Goal: Transaction & Acquisition: Purchase product/service

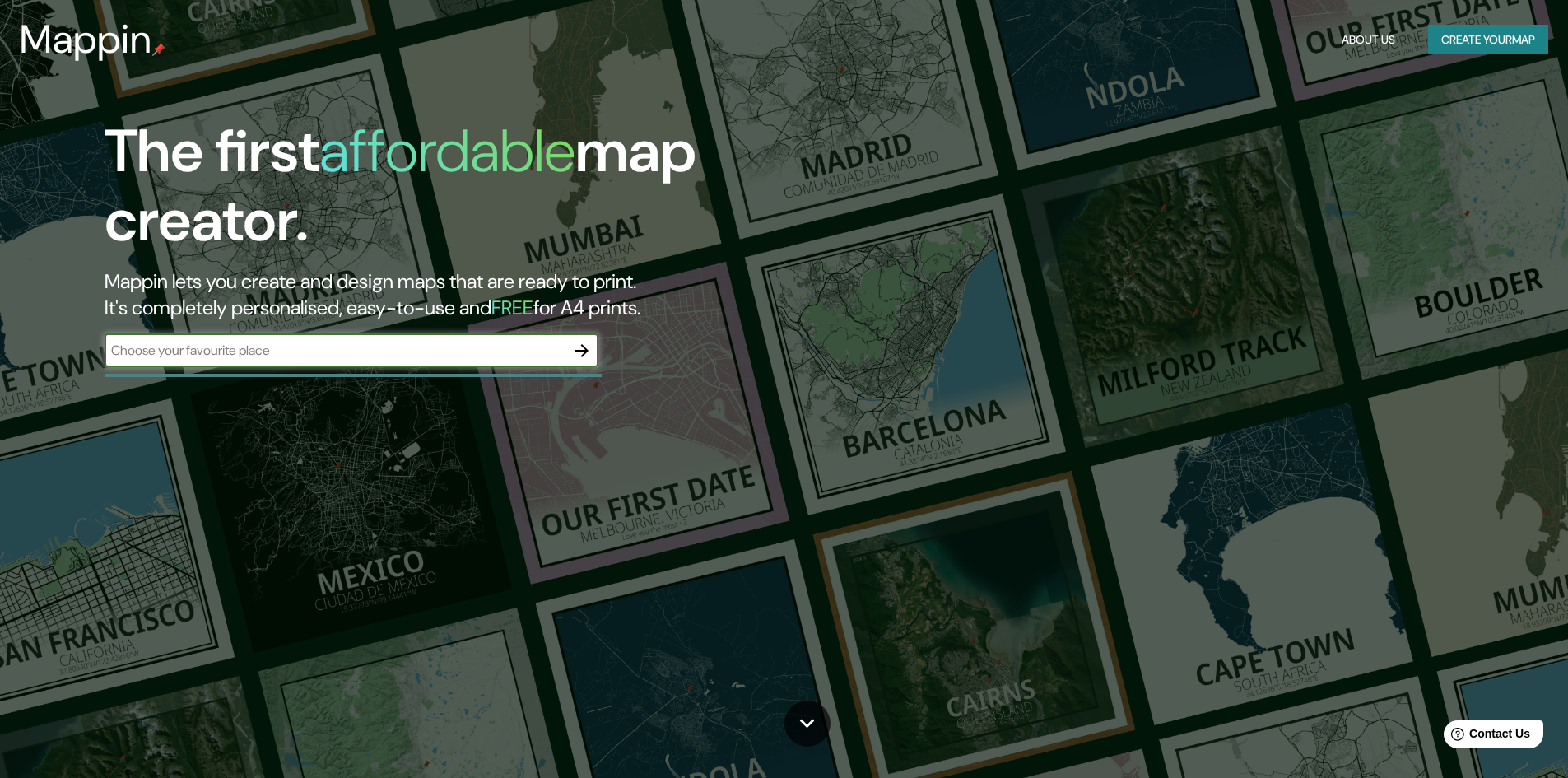
click at [307, 350] on input "text" at bounding box center [334, 351] width 461 height 19
click at [410, 352] on input "[GEOGRAPHIC_DATA]" at bounding box center [334, 351] width 461 height 19
type input "[GEOGRAPHIC_DATA]"
click at [578, 352] on icon "button" at bounding box center [581, 351] width 20 height 20
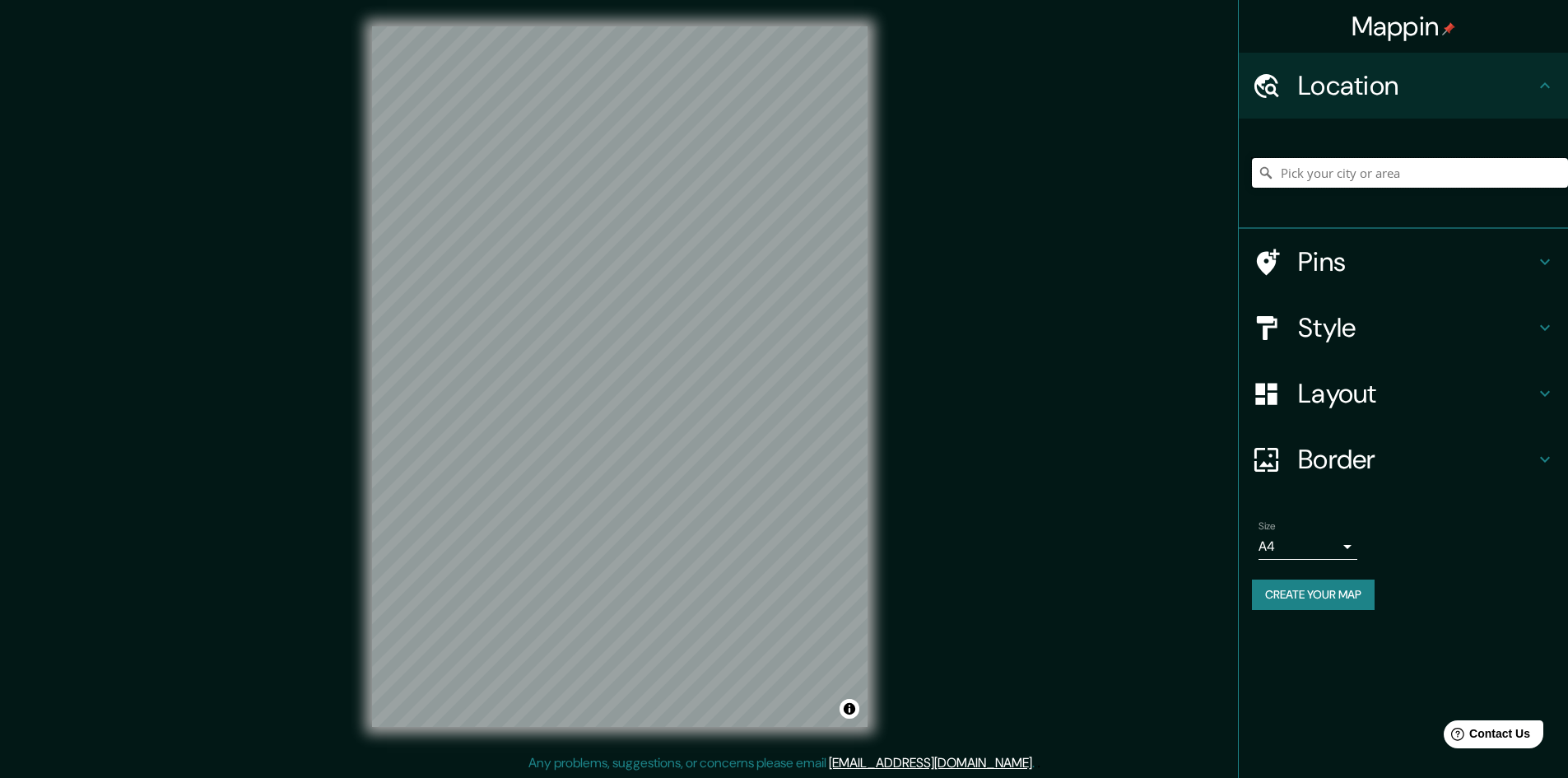
click at [1365, 170] on input "Pick your city or area" at bounding box center [1410, 173] width 316 height 29
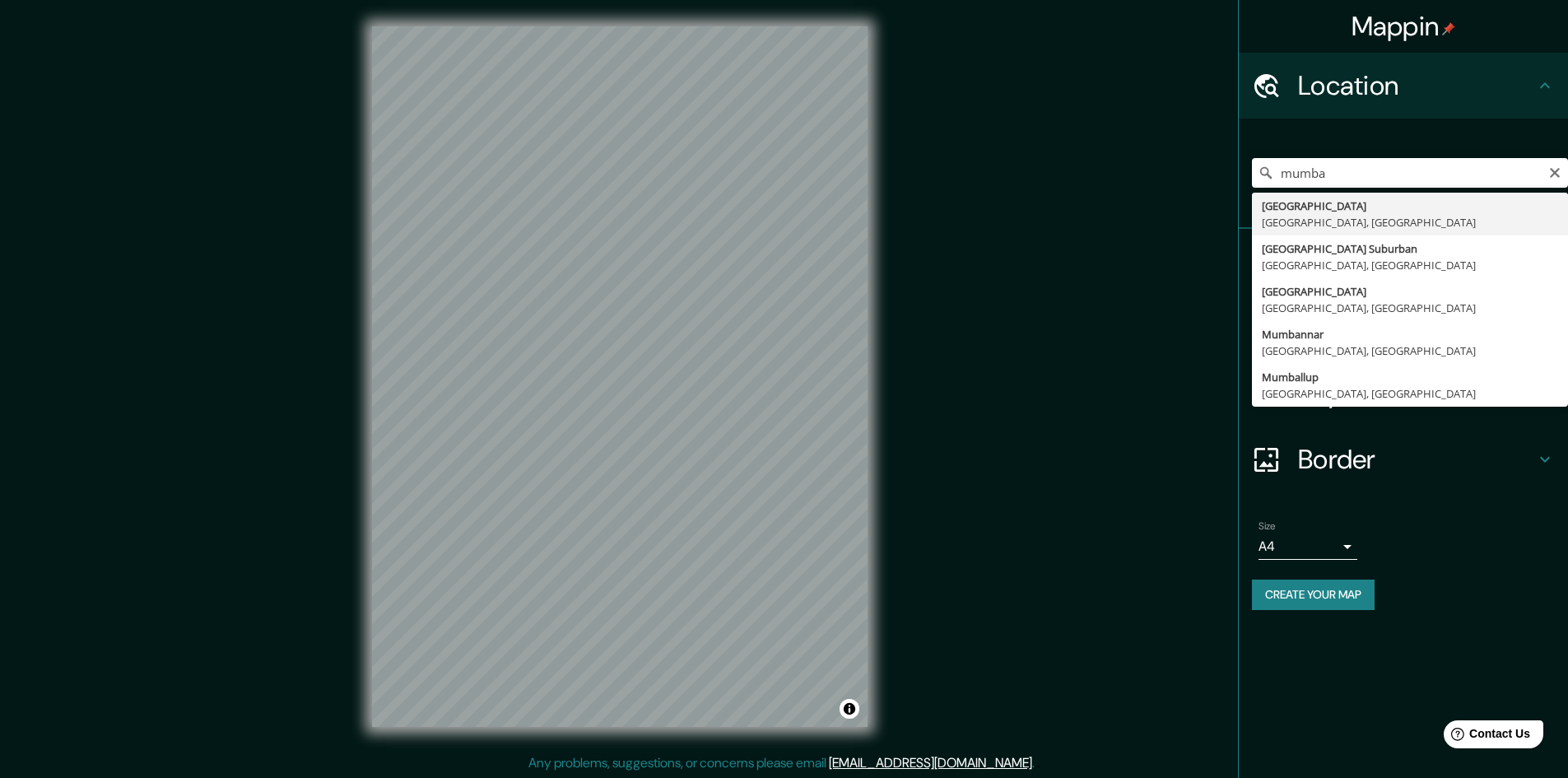
type input "[GEOGRAPHIC_DATA], [GEOGRAPHIC_DATA], [GEOGRAPHIC_DATA]"
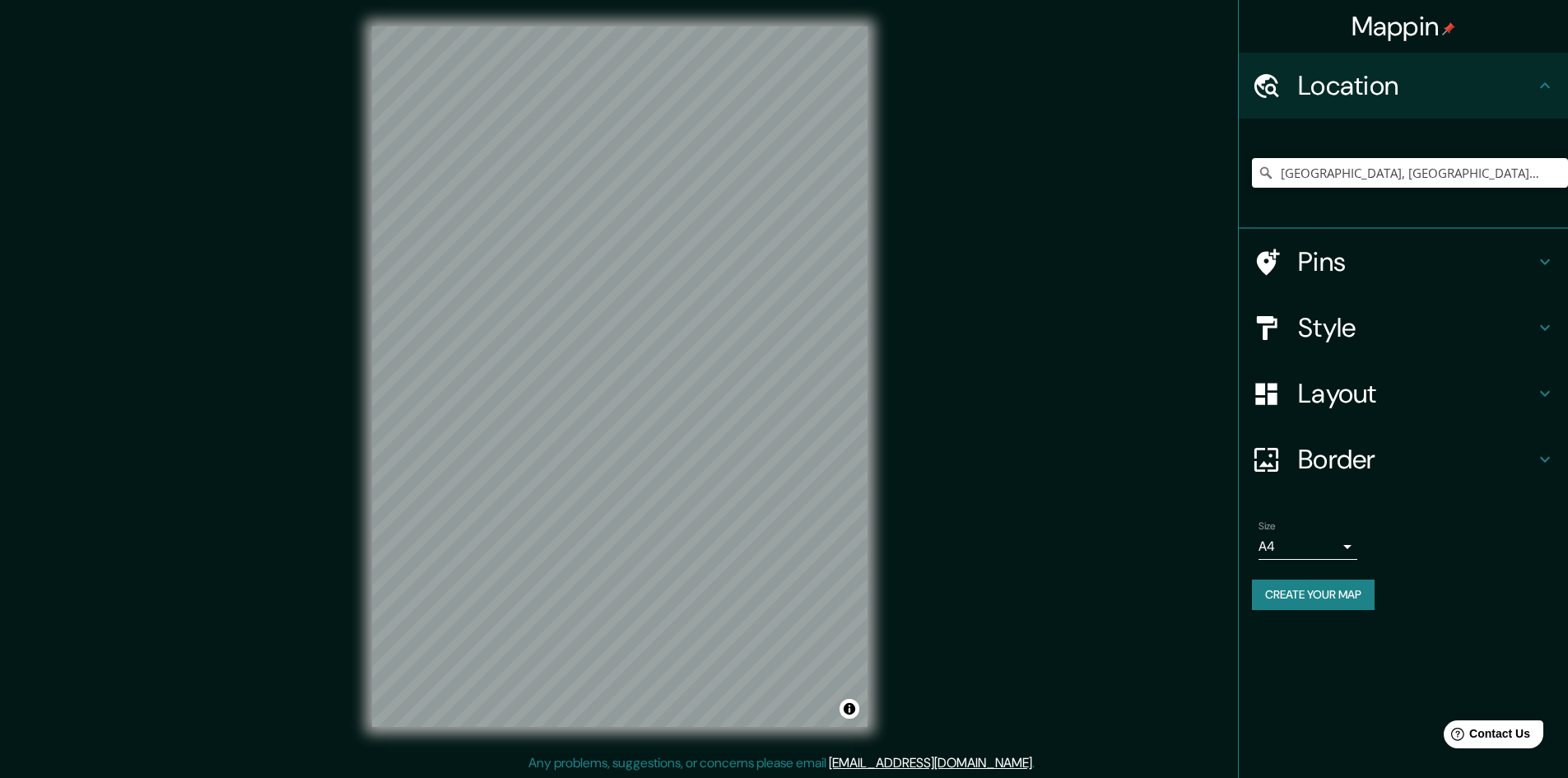
click at [1397, 266] on h4 "Pins" at bounding box center [1416, 262] width 237 height 33
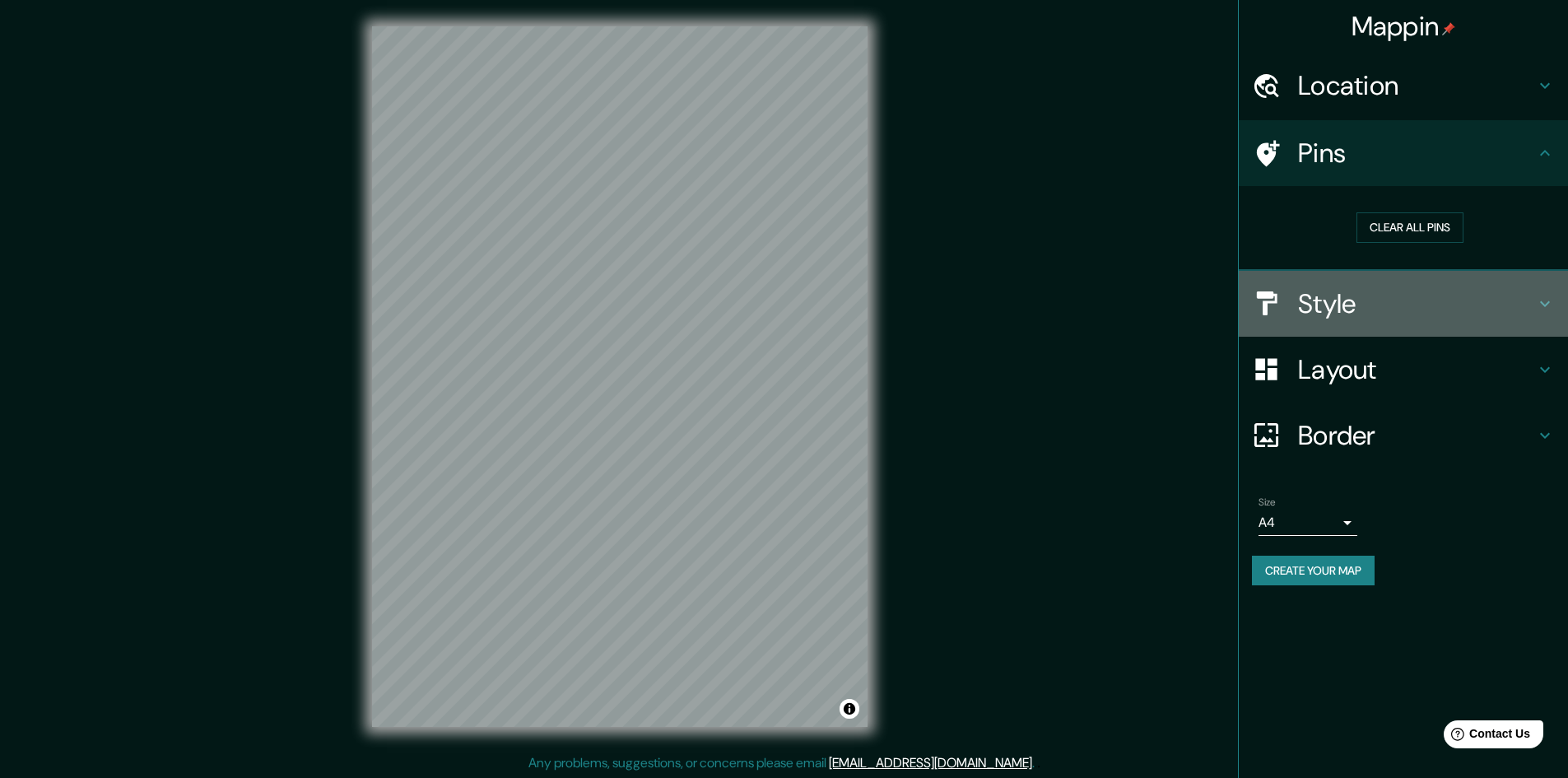
click at [1374, 315] on h4 "Style" at bounding box center [1416, 304] width 237 height 33
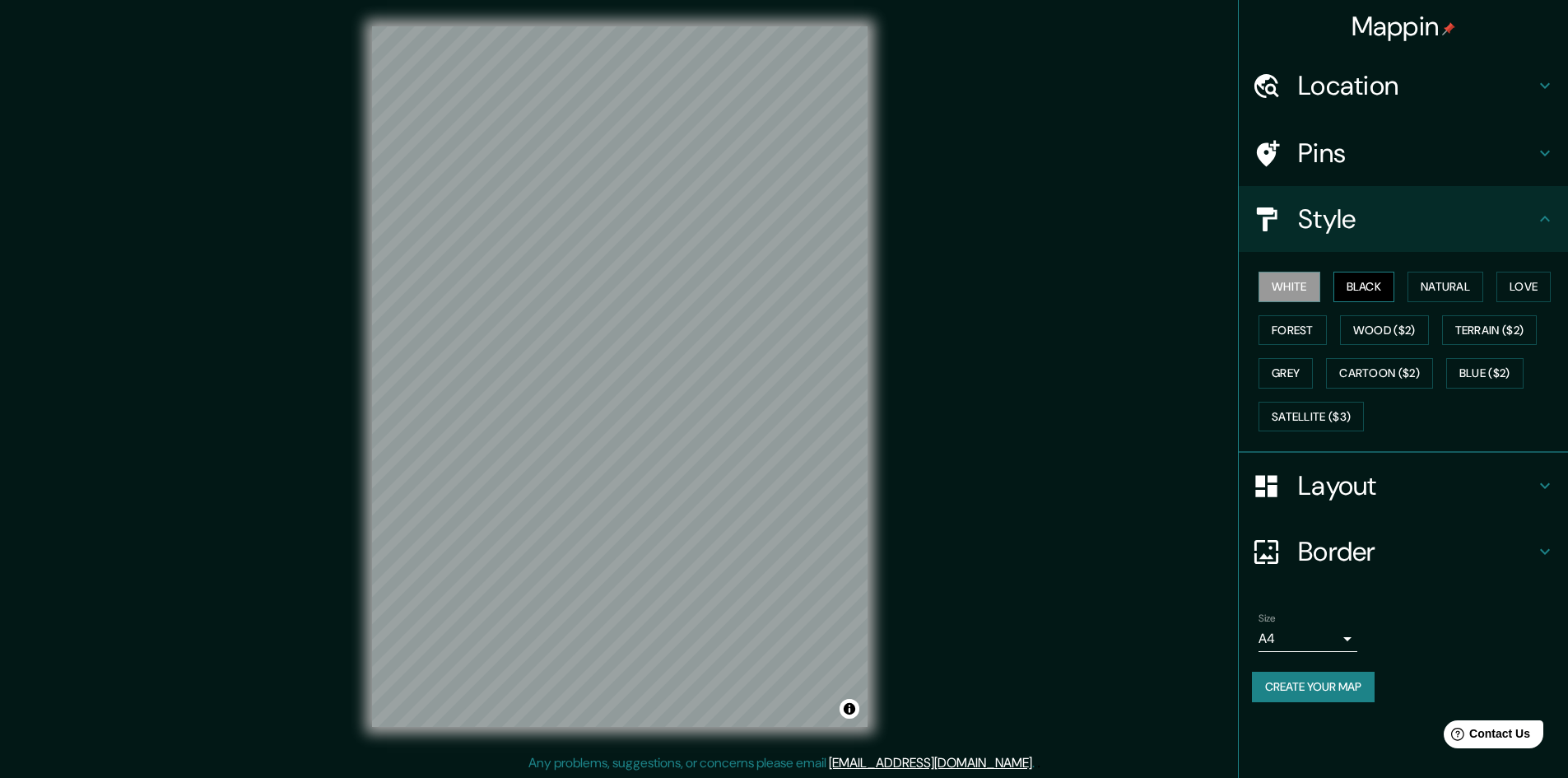
click at [1375, 284] on button "Black" at bounding box center [1364, 286] width 62 height 30
click at [1444, 292] on button "Natural" at bounding box center [1445, 286] width 76 height 30
click at [1542, 289] on button "Love" at bounding box center [1523, 286] width 54 height 30
click at [1306, 327] on button "Forest" at bounding box center [1292, 330] width 68 height 30
click at [1424, 333] on button "Wood ($2)" at bounding box center [1384, 330] width 89 height 30
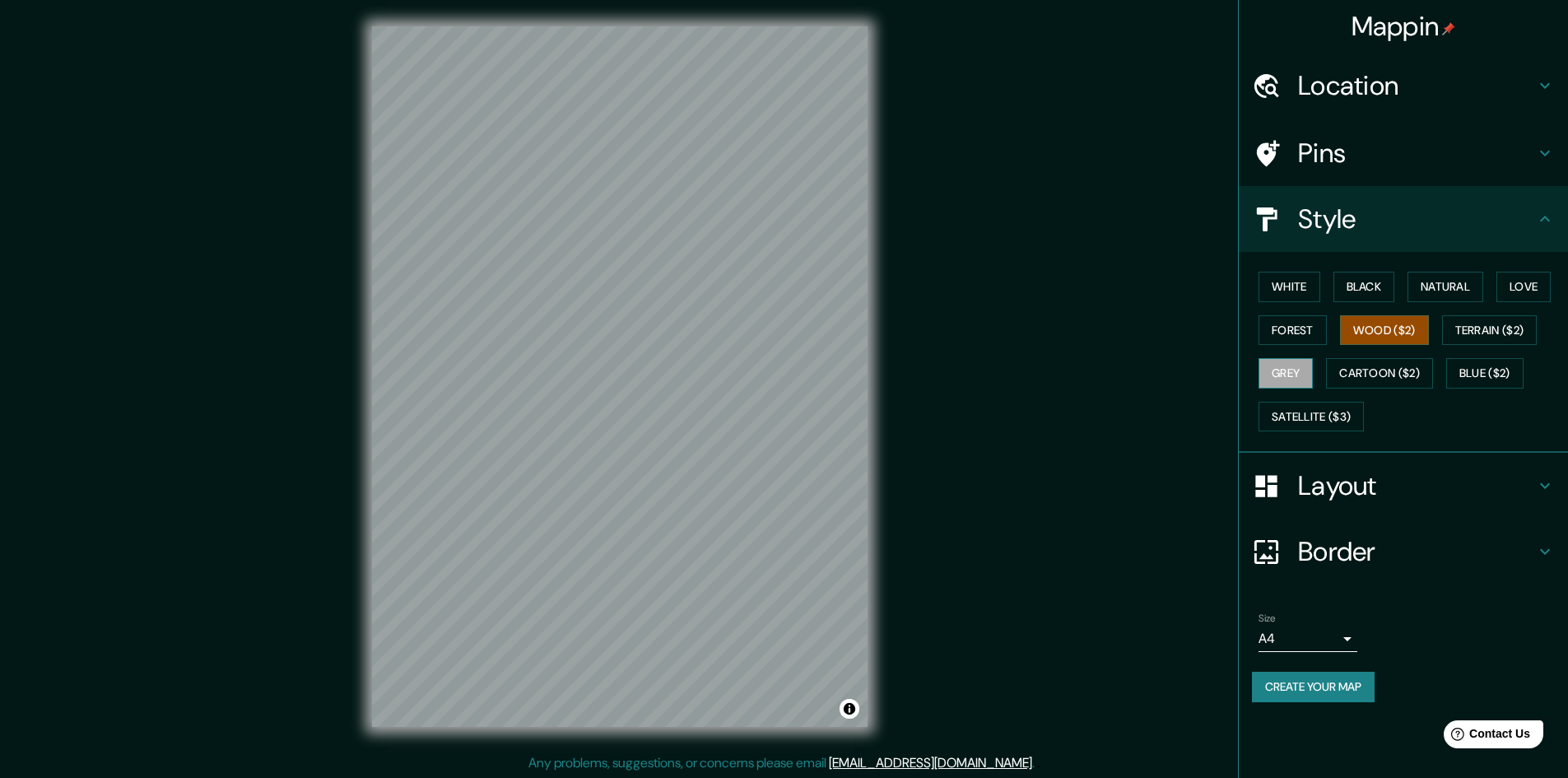
click at [1291, 376] on button "Grey" at bounding box center [1285, 373] width 54 height 30
click at [1302, 284] on button "White" at bounding box center [1289, 286] width 62 height 30
click at [1332, 415] on button "Satellite ($3)" at bounding box center [1311, 416] width 105 height 30
click at [1292, 283] on button "White" at bounding box center [1289, 286] width 62 height 30
click at [1469, 472] on h4 "Layout" at bounding box center [1416, 486] width 237 height 33
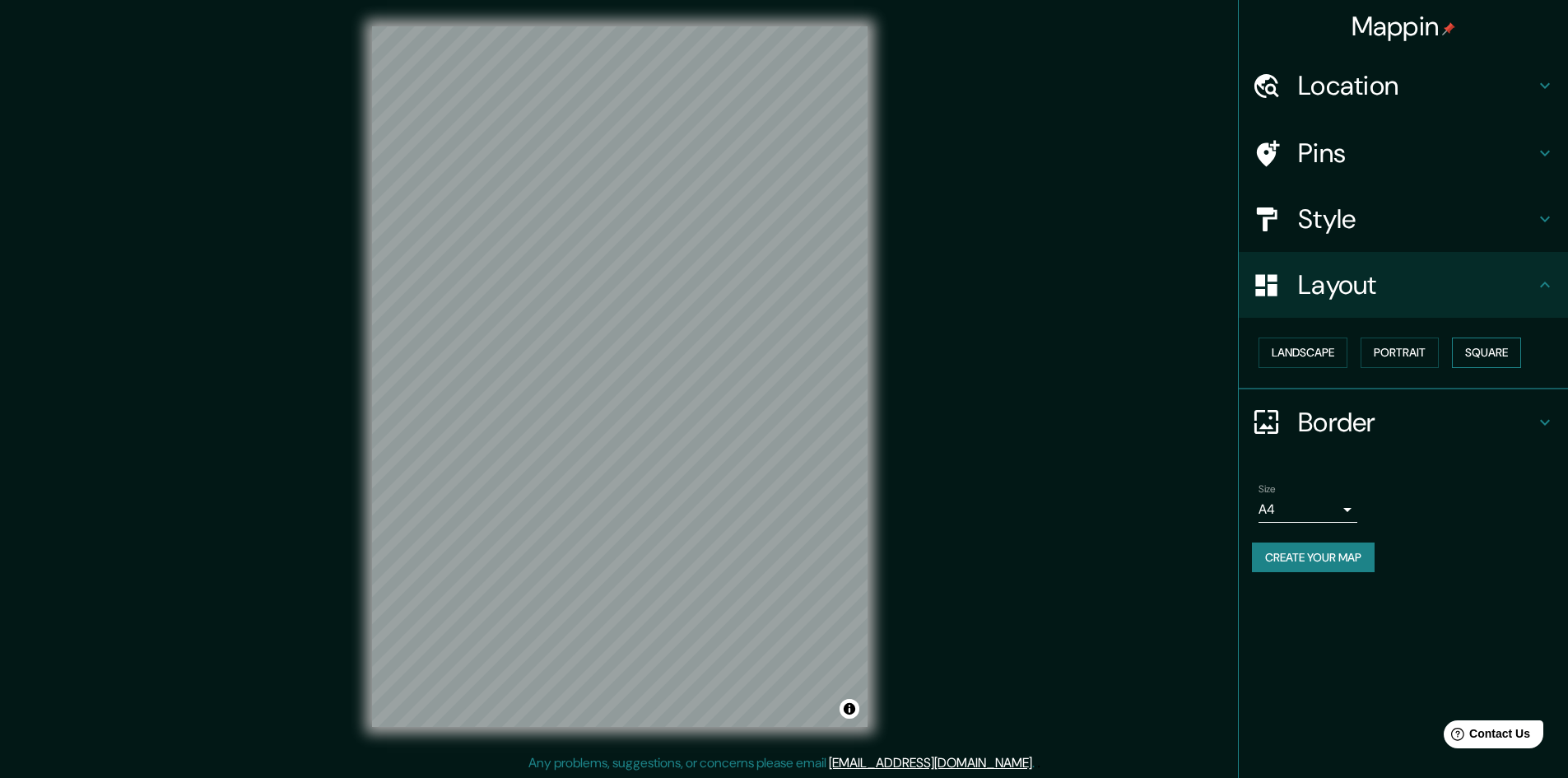
click at [1484, 352] on button "Square" at bounding box center [1486, 352] width 69 height 30
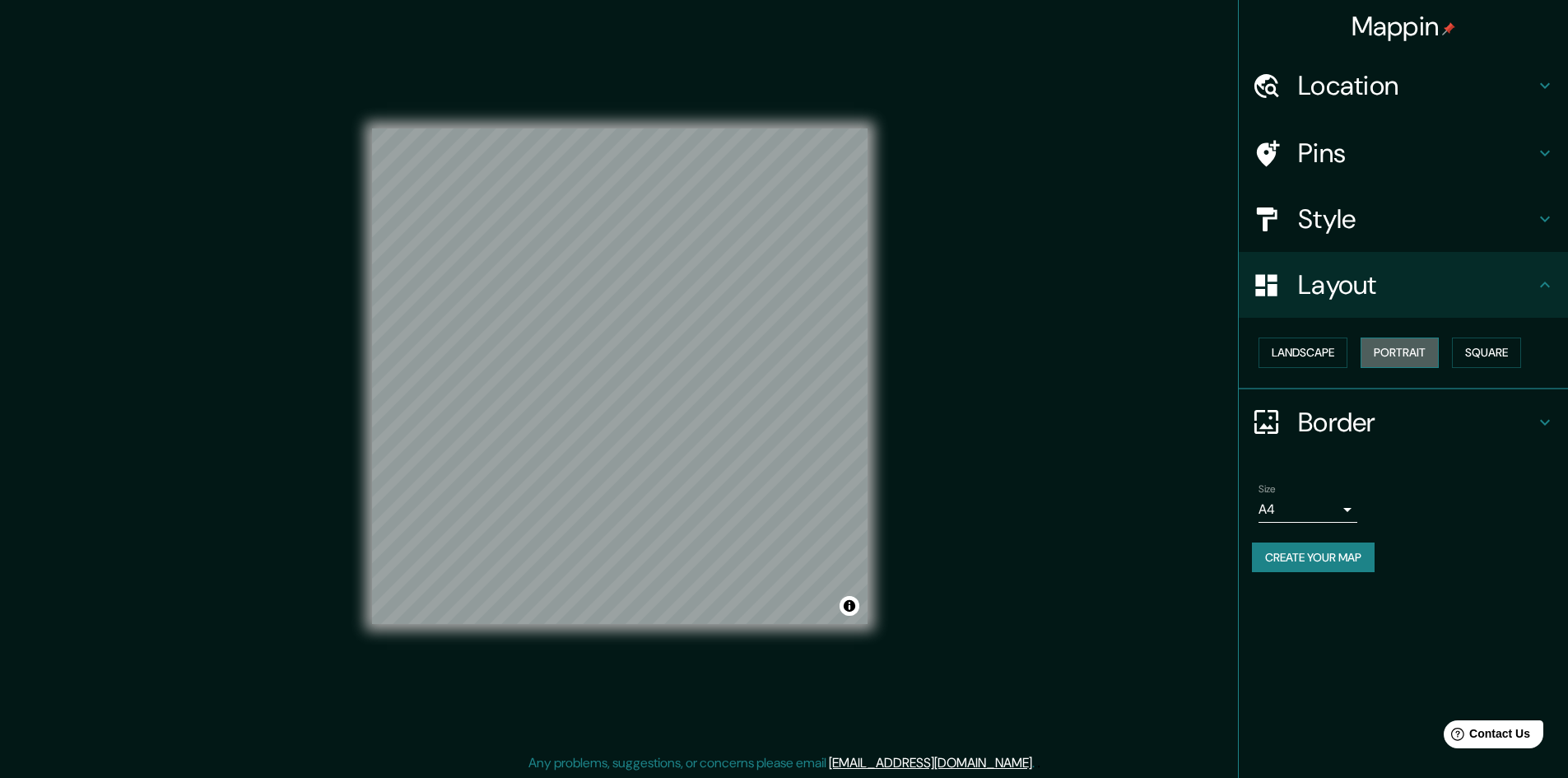
click at [1409, 348] on button "Portrait" at bounding box center [1399, 352] width 78 height 30
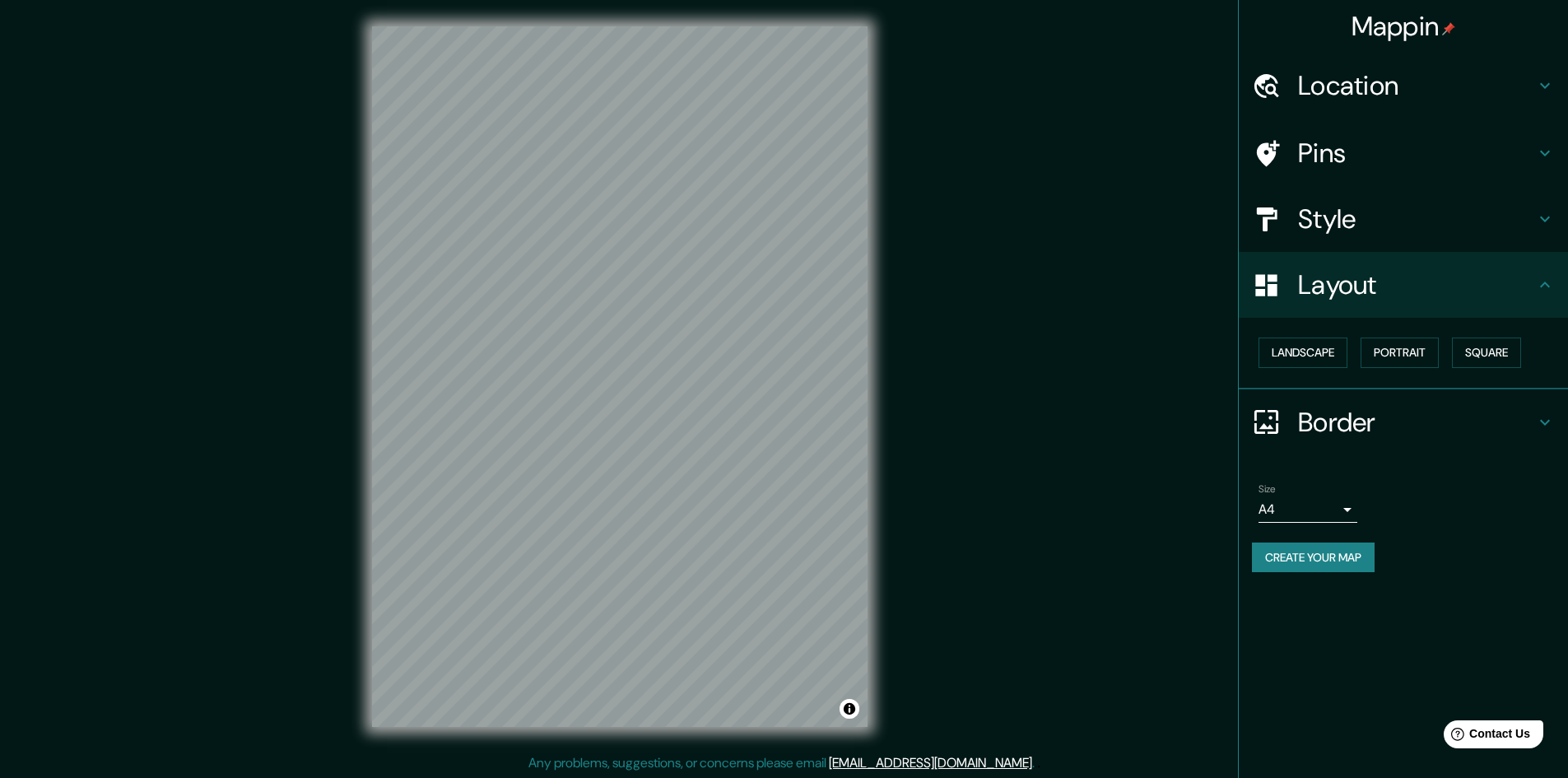
click at [1359, 415] on h4 "Border" at bounding box center [1416, 422] width 237 height 33
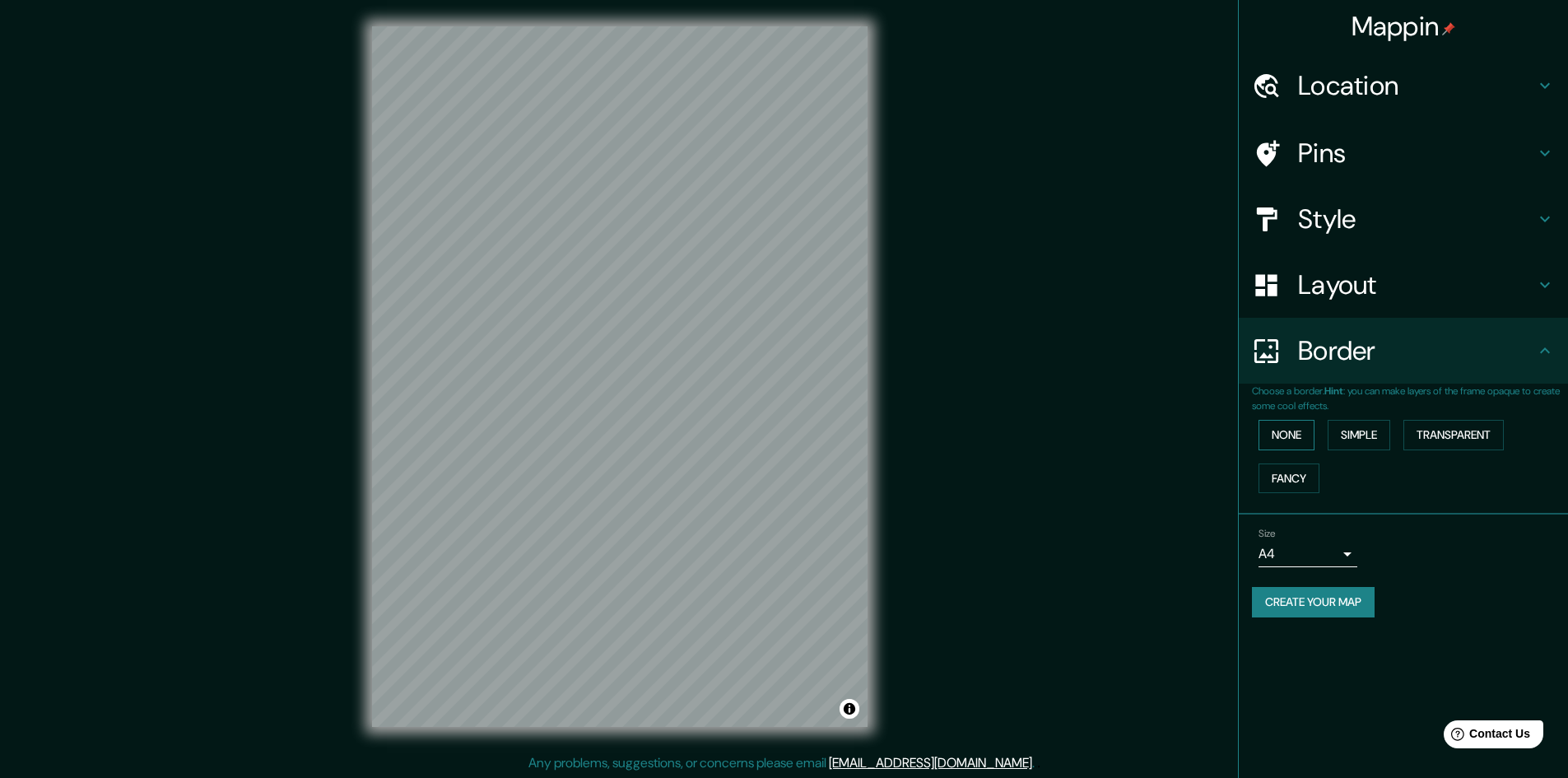
click at [1291, 427] on button "None" at bounding box center [1286, 434] width 56 height 30
click at [1291, 433] on button "None" at bounding box center [1286, 434] width 56 height 30
click at [1374, 436] on button "Simple" at bounding box center [1359, 434] width 63 height 30
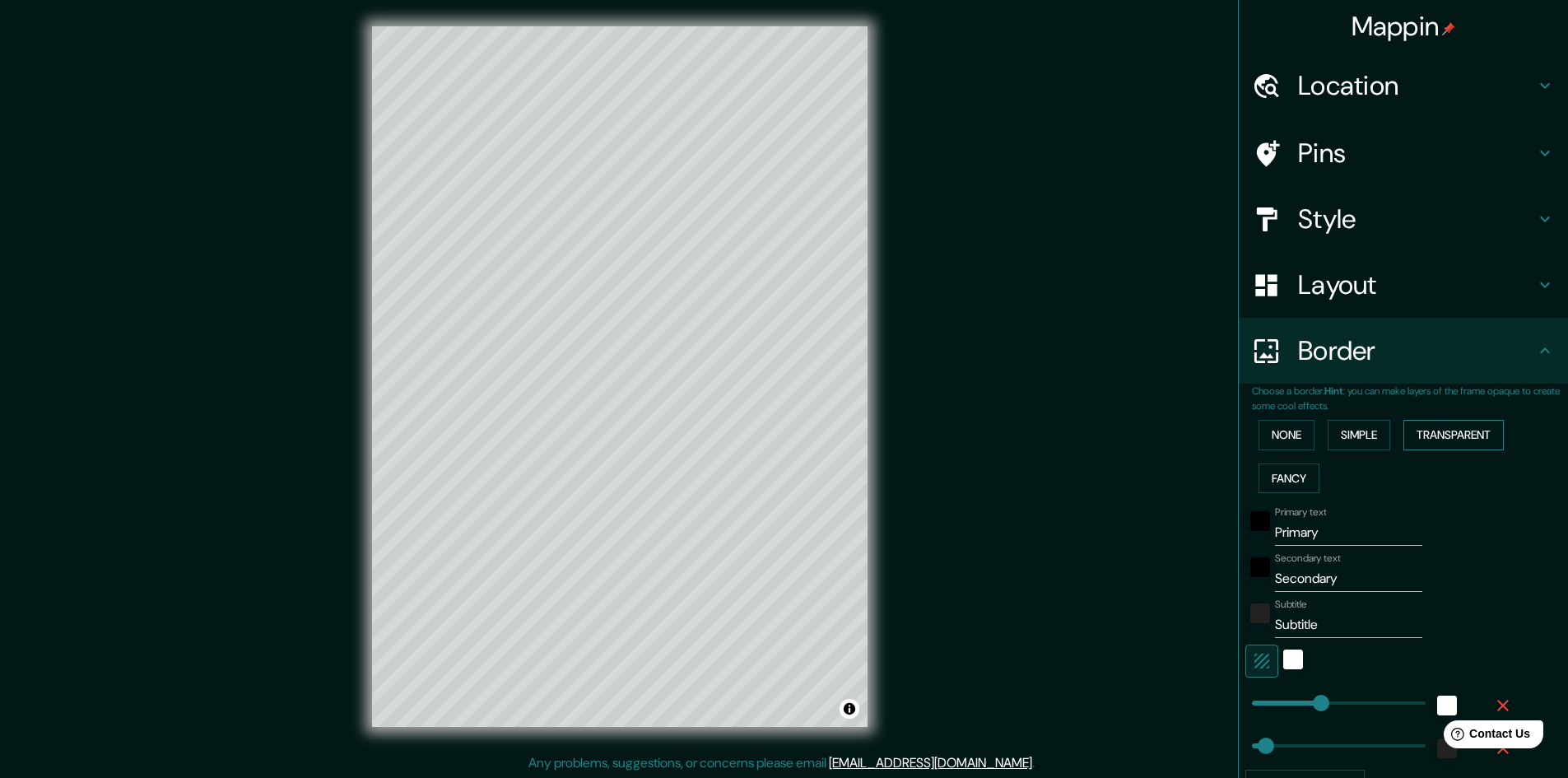
click at [1453, 430] on button "Transparent" at bounding box center [1453, 434] width 101 height 30
click at [1286, 475] on button "Fancy" at bounding box center [1288, 478] width 61 height 30
click at [1285, 432] on button "None" at bounding box center [1286, 434] width 56 height 30
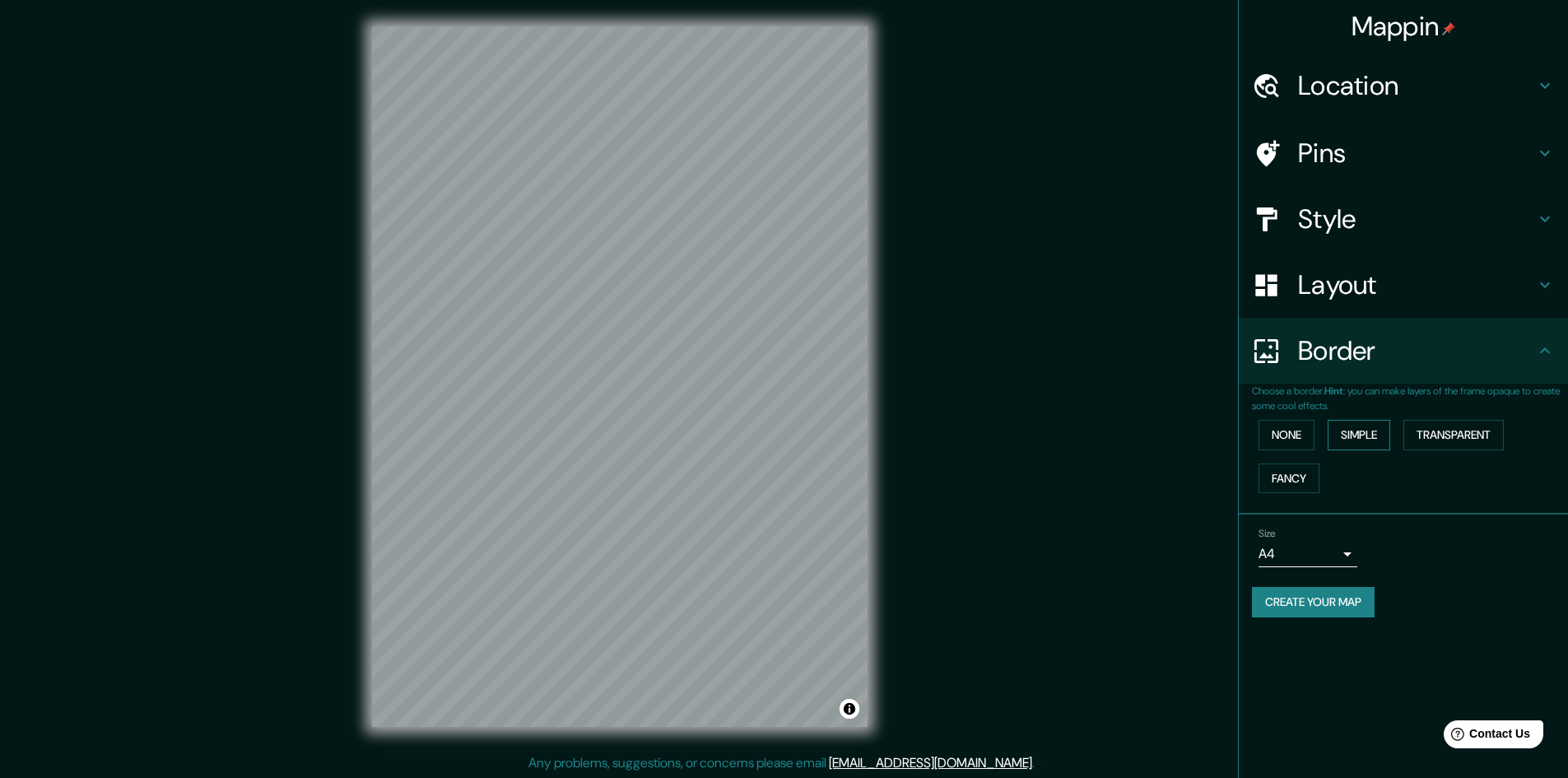
click at [1369, 433] on button "Simple" at bounding box center [1359, 434] width 63 height 30
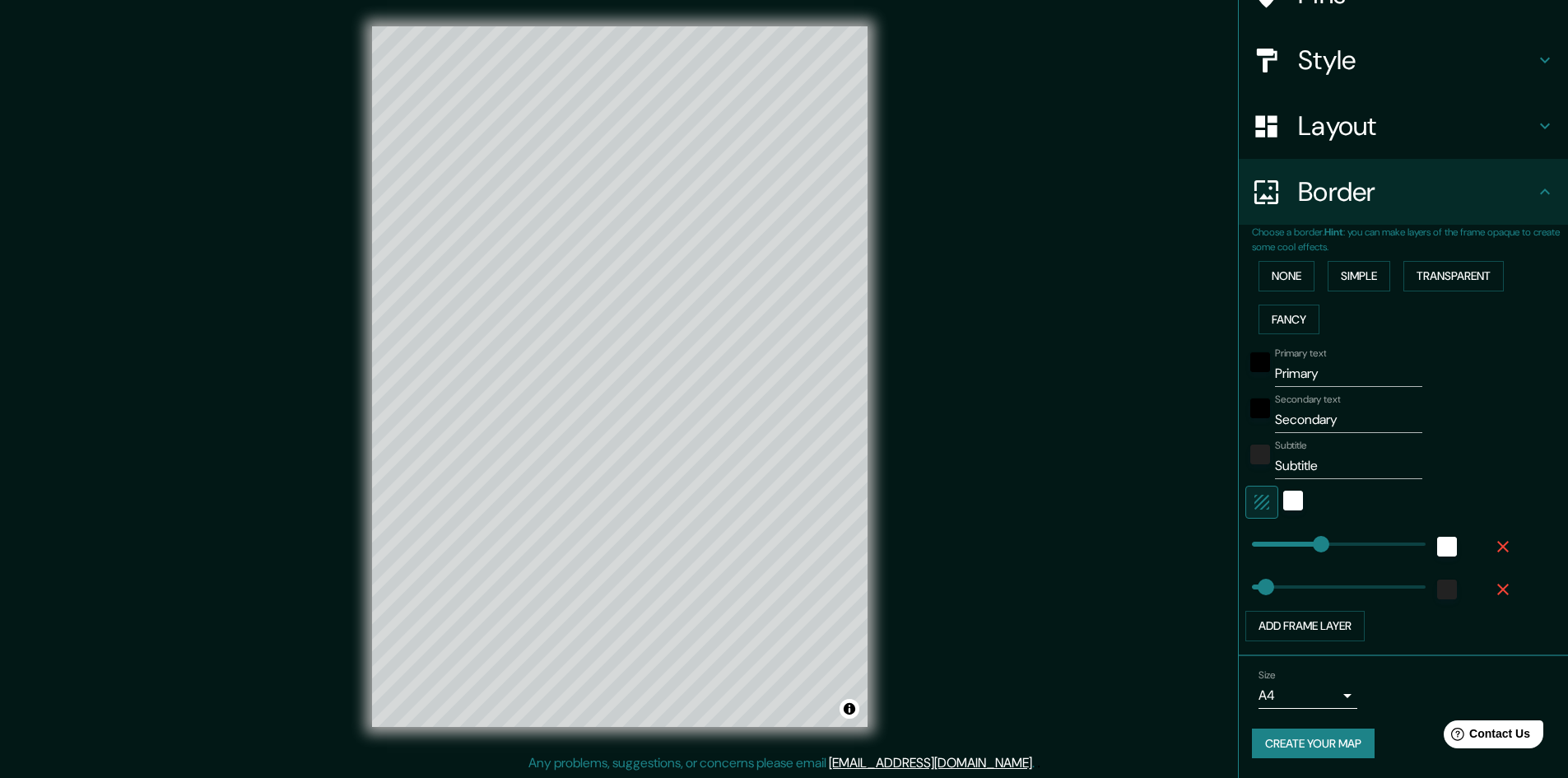
scroll to position [2, 0]
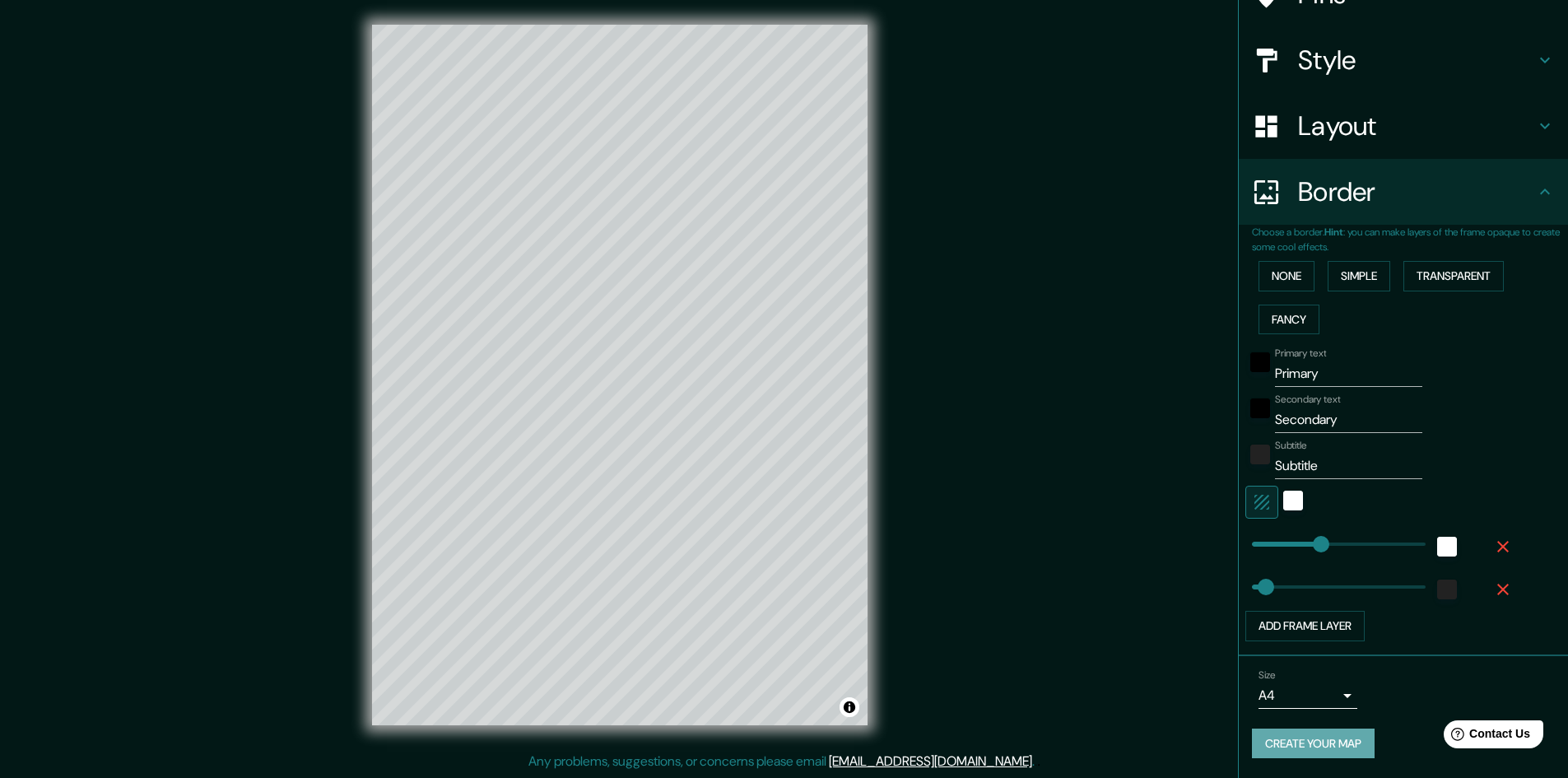
click at [1323, 745] on button "Create your map" at bounding box center [1313, 744] width 122 height 30
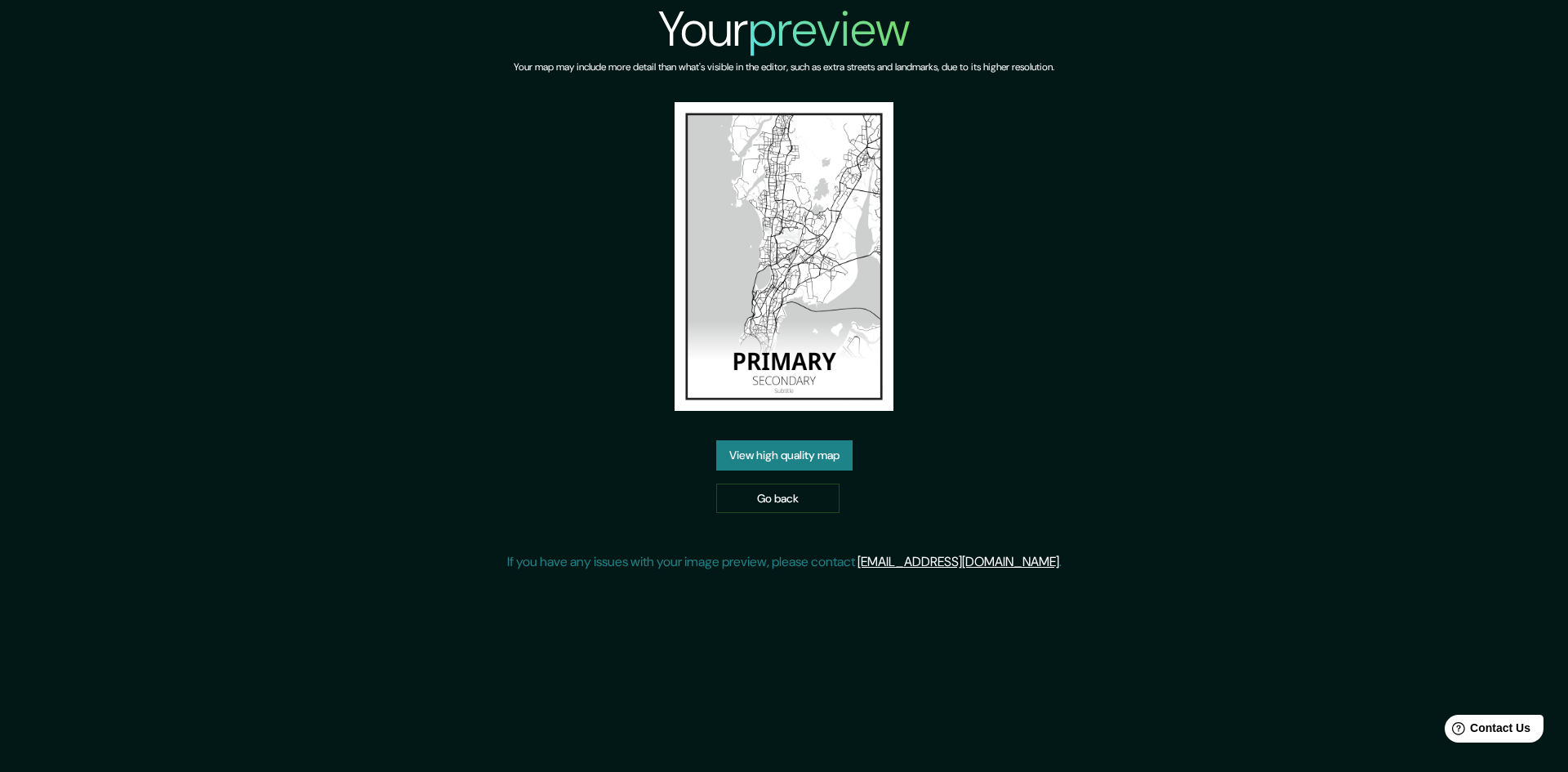
click at [796, 264] on img at bounding box center [784, 256] width 219 height 309
